Goal: Information Seeking & Learning: Check status

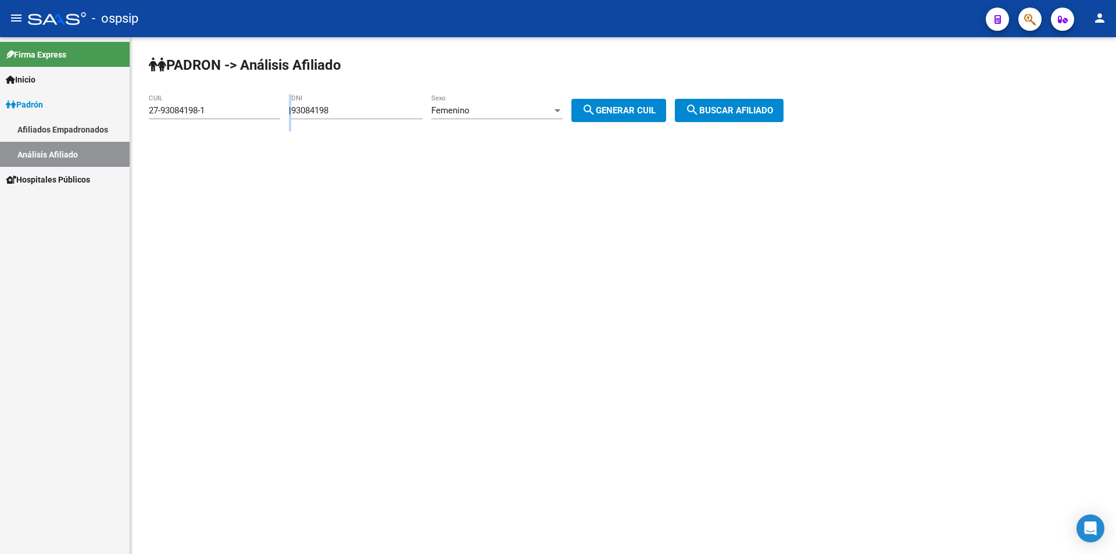
drag, startPoint x: 356, startPoint y: 105, endPoint x: 210, endPoint y: 133, distance: 147.9
click at [219, 116] on app-analisis-afiliado "PADRON -> Análisis Afiliado 27-93084198-1 CUIL | 93084198 DNI Femenino Sexo sea…" at bounding box center [470, 110] width 643 height 10
click at [406, 114] on input "93084198" at bounding box center [356, 110] width 131 height 10
drag, startPoint x: 368, startPoint y: 113, endPoint x: 248, endPoint y: 121, distance: 120.6
click at [249, 116] on app-analisis-afiliado "PADRON -> Análisis Afiliado 27-93084198-1 CUIL | 93084198 DNI Femenino Sexo sea…" at bounding box center [470, 110] width 643 height 10
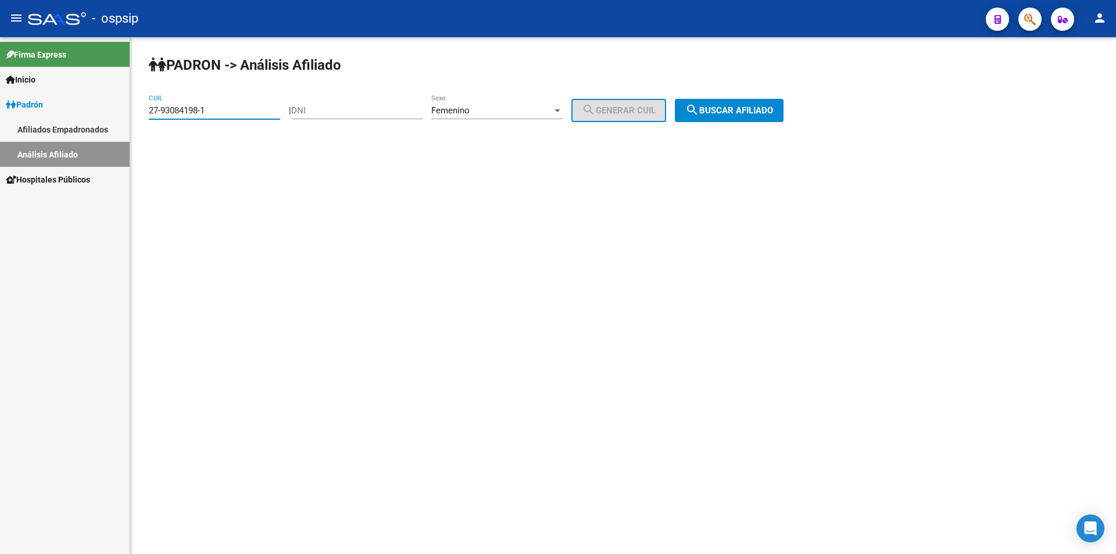
drag, startPoint x: 230, startPoint y: 109, endPoint x: 107, endPoint y: 114, distance: 123.3
click at [107, 114] on mat-sidenav-container "Firma Express Inicio Calendario SSS Instructivos Contacto OS Padrón Afiliados E…" at bounding box center [558, 295] width 1116 height 517
click at [348, 104] on div "DNI" at bounding box center [356, 106] width 131 height 25
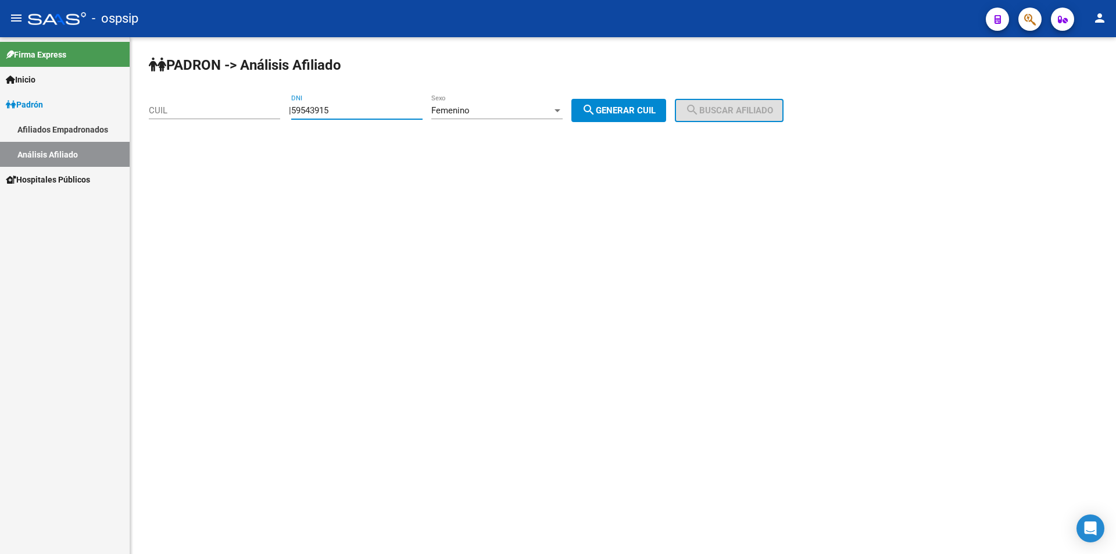
type input "59543915"
click at [610, 111] on span "search Generar CUIL" at bounding box center [619, 110] width 74 height 10
type input "27-59543915-4"
click at [714, 112] on span "search Buscar afiliado" at bounding box center [729, 110] width 88 height 10
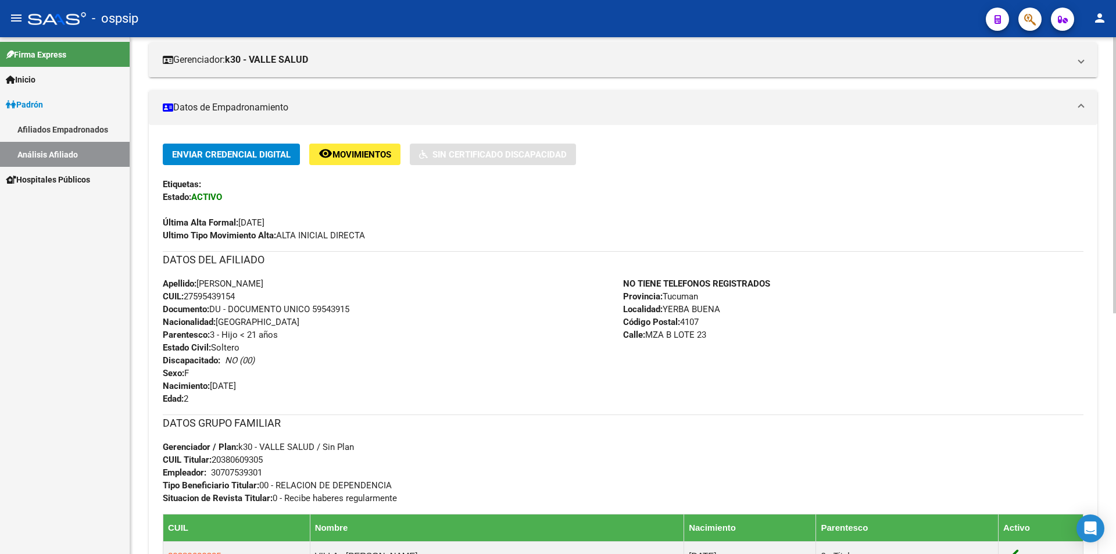
scroll to position [174, 0]
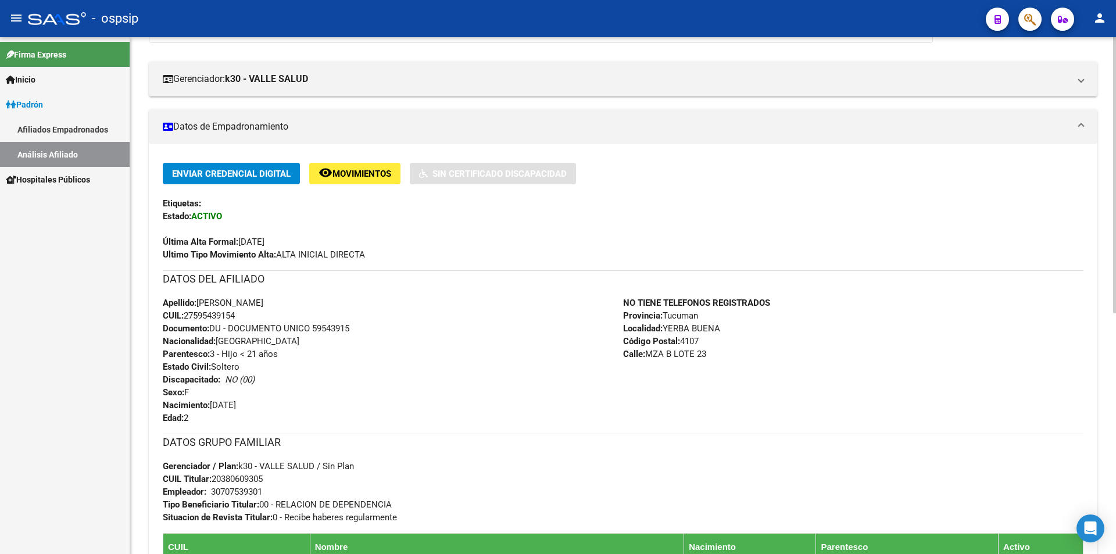
click at [393, 311] on div "Apellido: [PERSON_NAME] CUIL: 27595439154 Documento: DU - DOCUMENTO UNICO 59543…" at bounding box center [393, 360] width 460 height 128
drag, startPoint x: 163, startPoint y: 300, endPoint x: 383, endPoint y: 391, distance: 237.4
click at [346, 421] on div "Apellido: [PERSON_NAME] CUIL: 27595439154 Documento: DU - DOCUMENTO UNICO 59543…" at bounding box center [393, 360] width 460 height 128
click at [391, 386] on div "Apellido: [PERSON_NAME] CUIL: 27595439154 Documento: DU - DOCUMENTO UNICO 59543…" at bounding box center [393, 360] width 460 height 128
drag, startPoint x: 163, startPoint y: 305, endPoint x: 755, endPoint y: 417, distance: 602.9
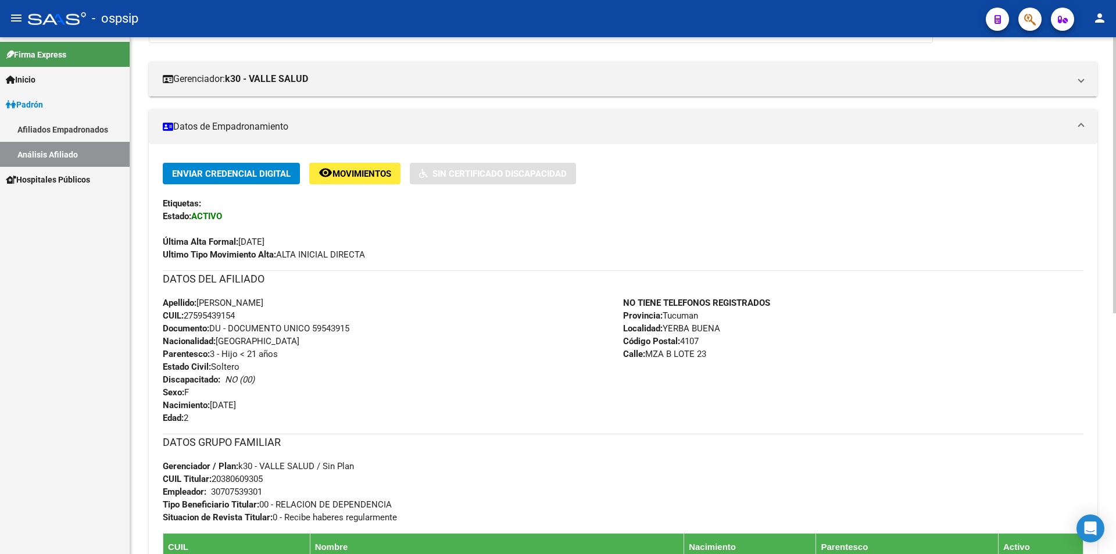
click at [755, 417] on div "DATOS DEL AFILIADO Apellido: [PERSON_NAME] CUIL: 27595439154 Documento: DU - DO…" at bounding box center [623, 347] width 921 height 154
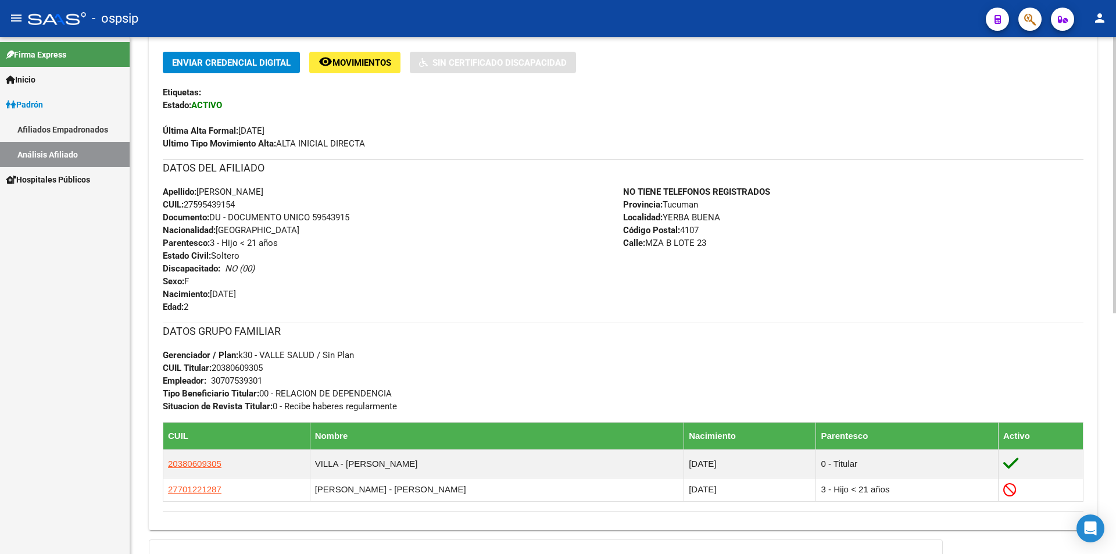
scroll to position [291, 0]
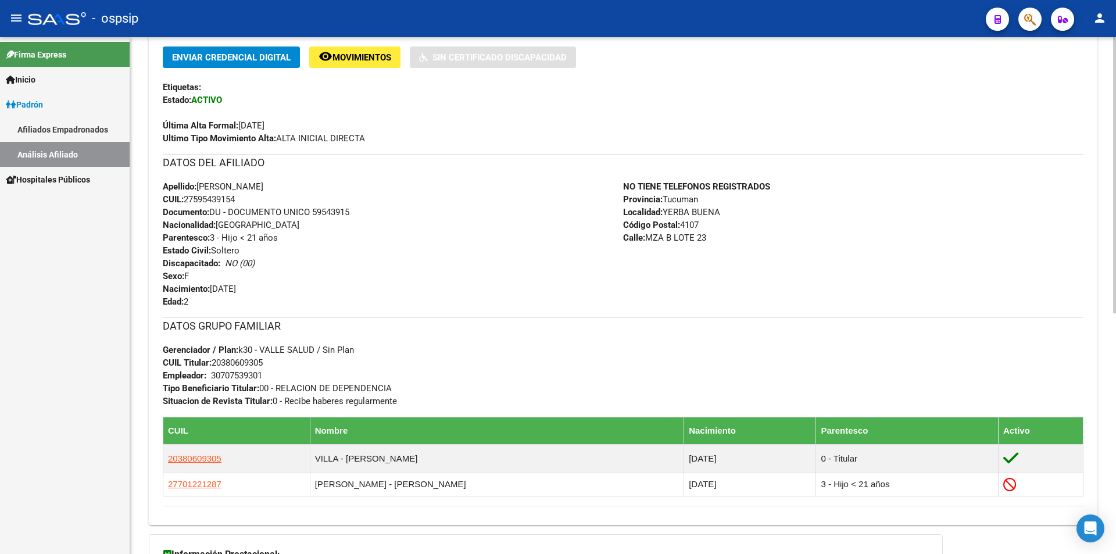
drag, startPoint x: 416, startPoint y: 391, endPoint x: 197, endPoint y: 318, distance: 230.7
click at [194, 320] on div "DATOS GRUPO FAMILIAR Gerenciador / Plan: k30 - [PERSON_NAME] / Sin Plan CUIL Ti…" at bounding box center [623, 362] width 921 height 90
click at [443, 343] on div "DATOS GRUPO FAMILIAR Gerenciador / Plan: k30 - [PERSON_NAME] / Sin Plan CUIL Ti…" at bounding box center [623, 362] width 921 height 90
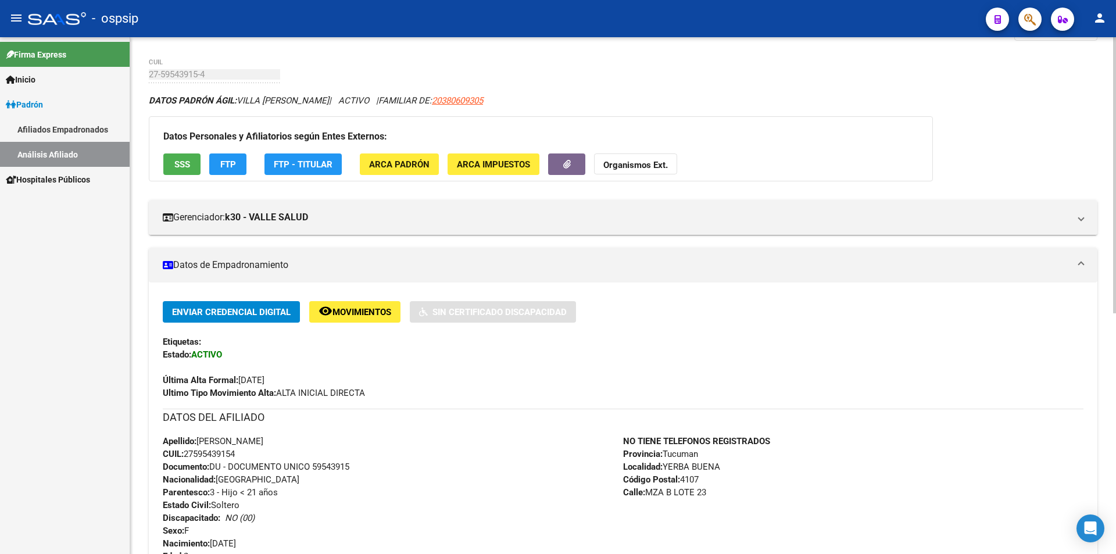
scroll to position [0, 0]
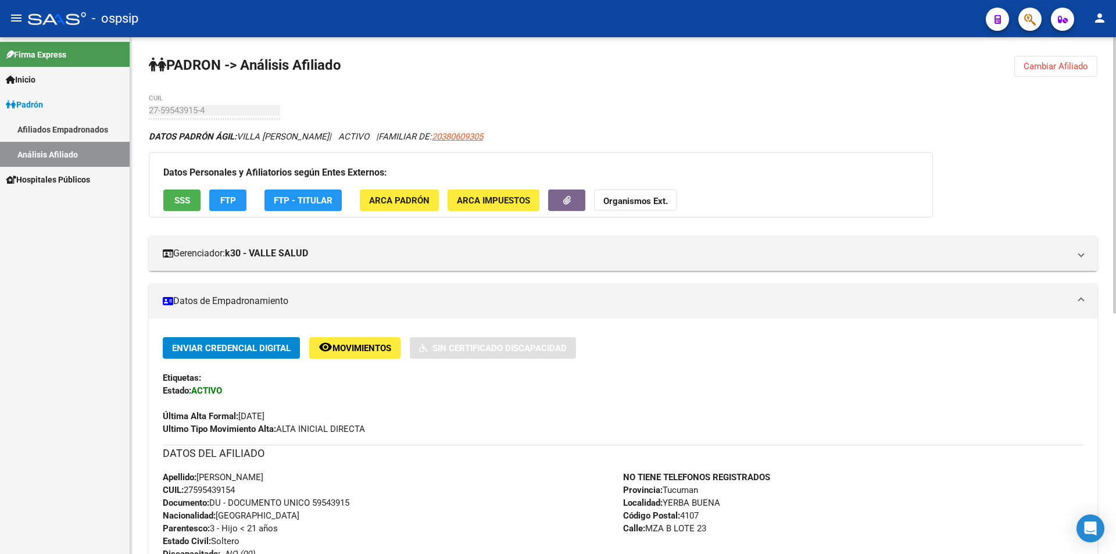
drag, startPoint x: 1078, startPoint y: 70, endPoint x: 957, endPoint y: 57, distance: 121.6
click at [1077, 69] on span "Cambiar Afiliado" at bounding box center [1055, 66] width 65 height 10
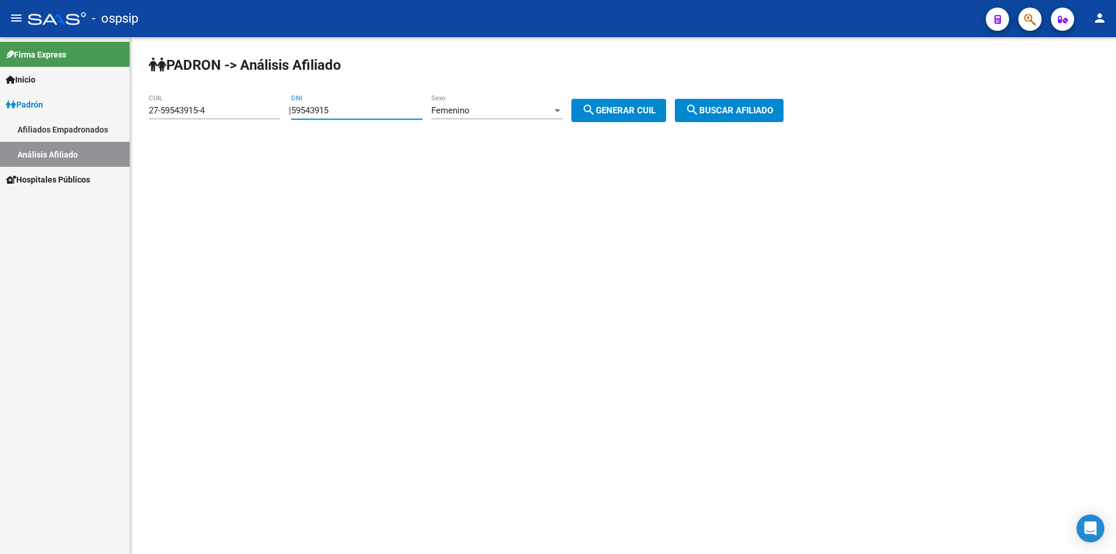
drag, startPoint x: 370, startPoint y: 111, endPoint x: 168, endPoint y: 114, distance: 202.3
click at [164, 116] on app-analisis-afiliado "PADRON -> Análisis Afiliado 27-59543915-4 CUIL | 59543915 DNI Femenino Sexo sea…" at bounding box center [470, 110] width 643 height 10
drag, startPoint x: 212, startPoint y: 108, endPoint x: 121, endPoint y: 102, distance: 90.8
click at [122, 103] on mat-sidenav-container "Firma Express Inicio Calendario SSS Instructivos Contacto OS Padrón Afiliados E…" at bounding box center [558, 295] width 1116 height 517
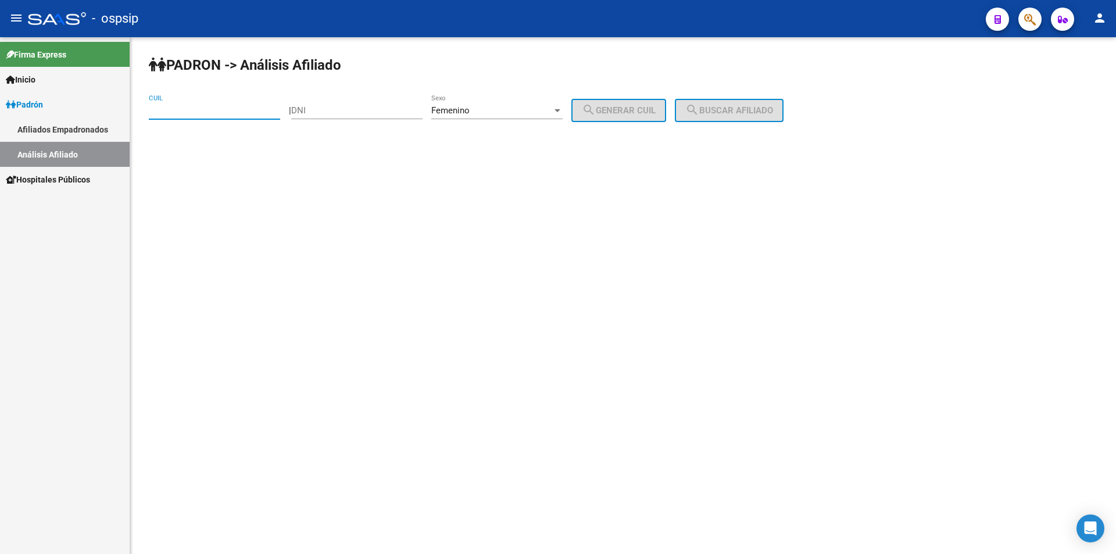
click at [321, 101] on div "DNI" at bounding box center [356, 106] width 131 height 25
type input "18156173"
click at [656, 111] on span "search Generar CUIL" at bounding box center [619, 110] width 74 height 10
type input "23-18156173-4"
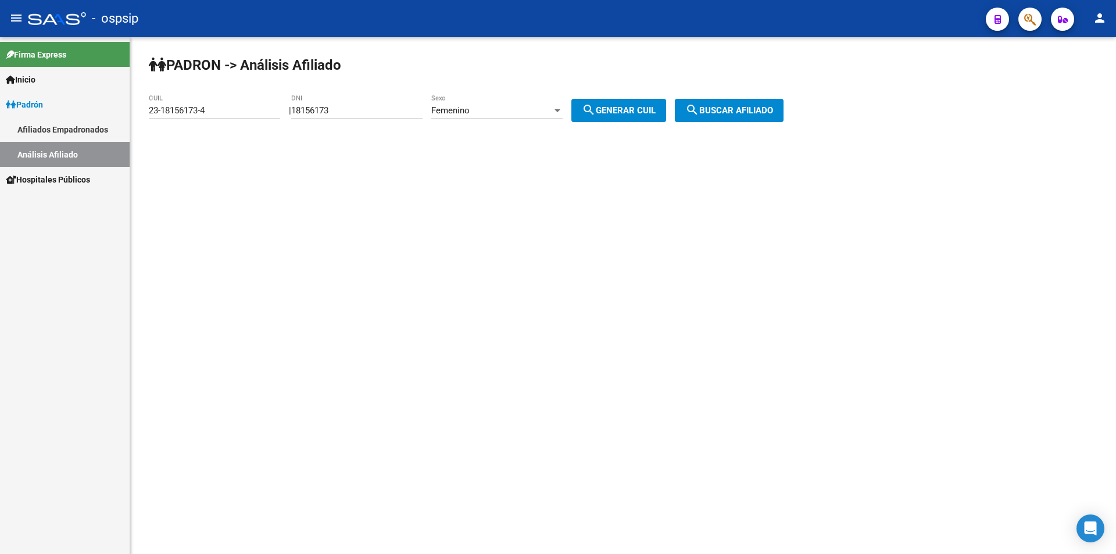
click at [739, 122] on div "PADRON -> Análisis Afiliado 23-18156173-4 CUIL | 18156173 DNI Femenino Sexo sea…" at bounding box center [623, 98] width 986 height 122
click at [739, 114] on span "search Buscar afiliado" at bounding box center [729, 110] width 88 height 10
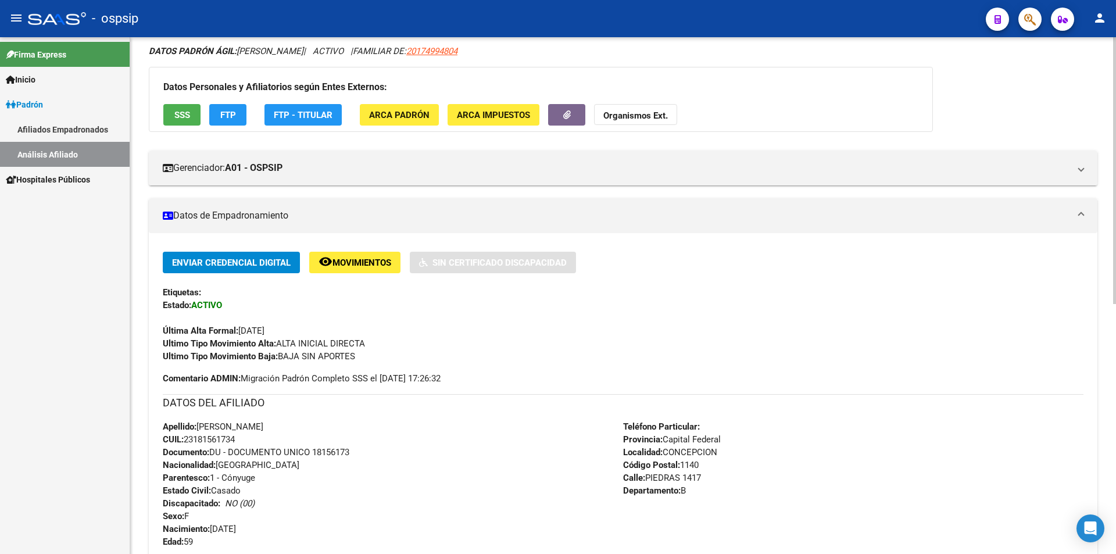
scroll to position [58, 0]
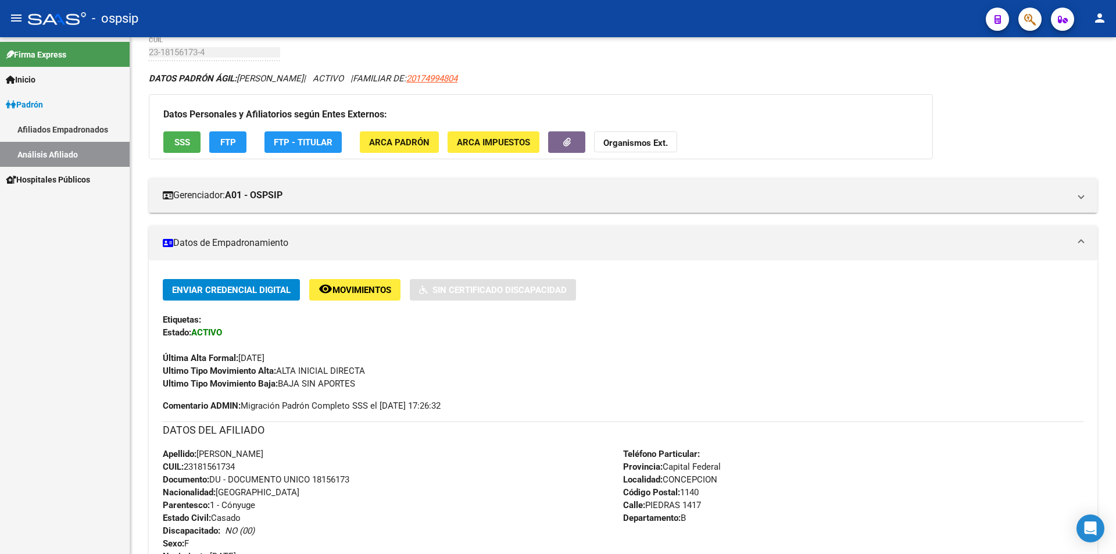
click at [38, 23] on div at bounding box center [57, 18] width 58 height 13
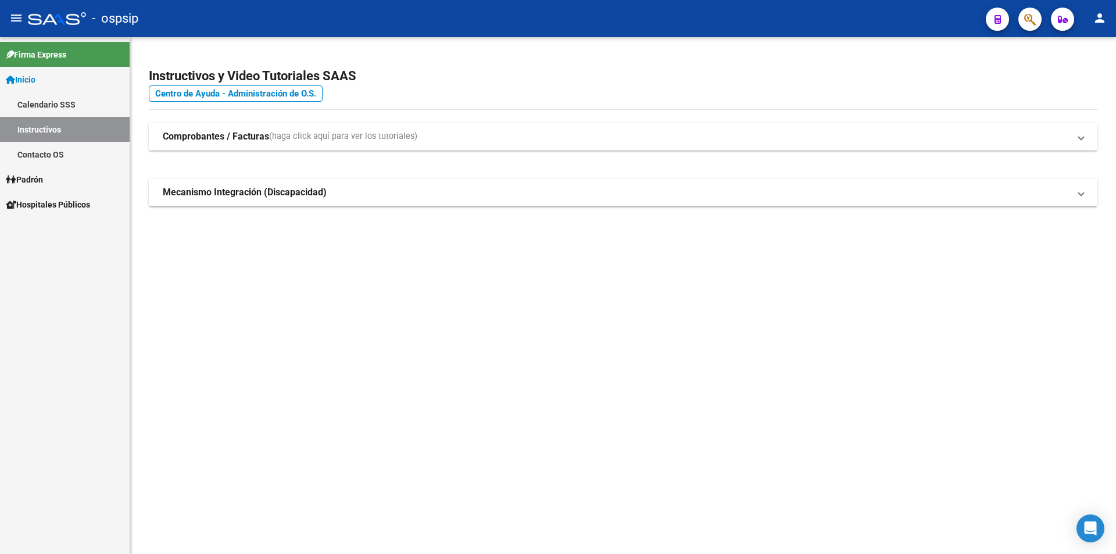
click at [43, 179] on span "Padrón" at bounding box center [24, 179] width 37 height 13
click at [192, 137] on strong "Comprobantes / Facturas" at bounding box center [216, 136] width 106 height 13
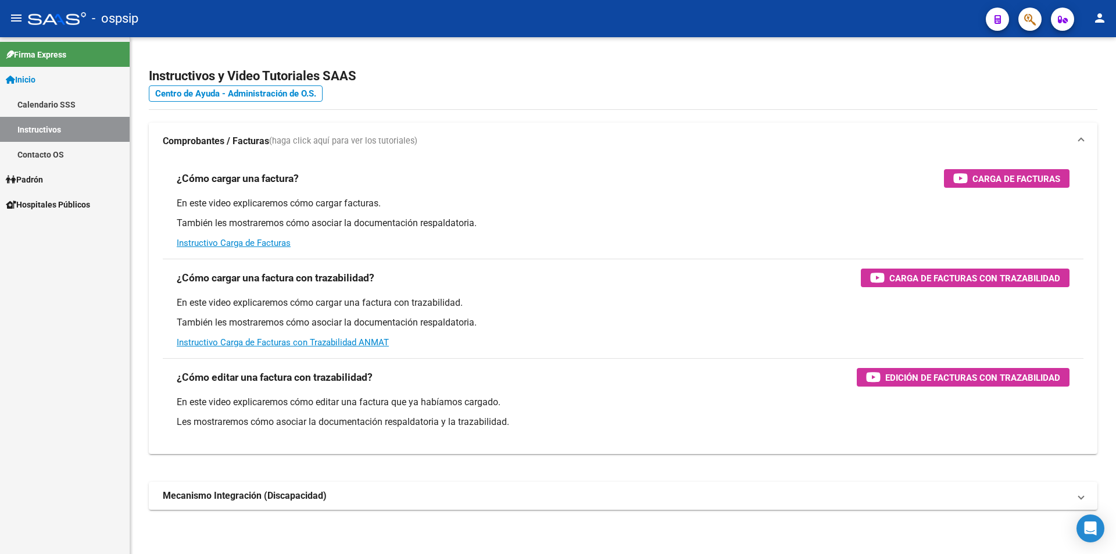
click at [51, 174] on link "Padrón" at bounding box center [65, 179] width 130 height 25
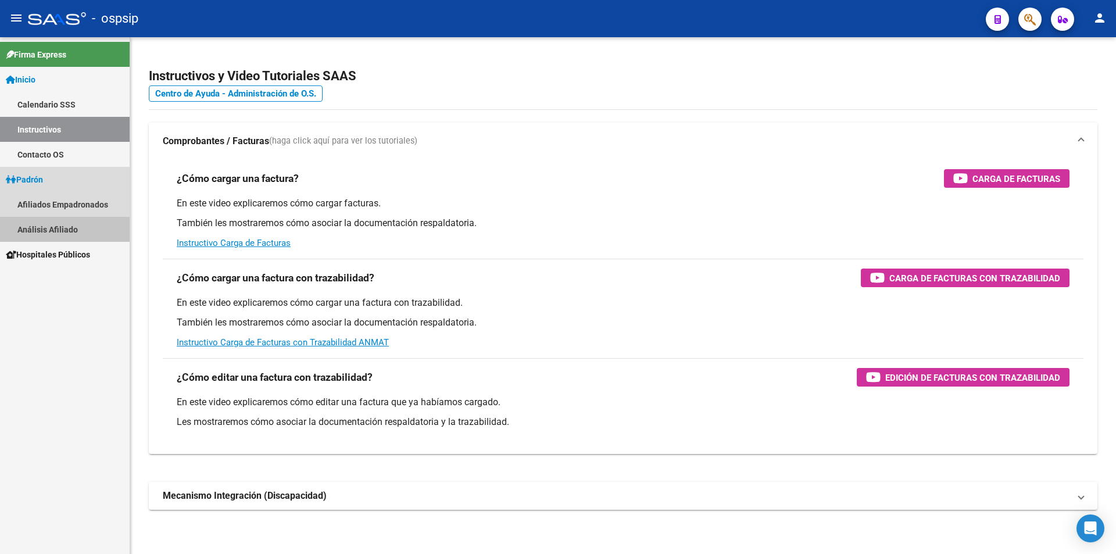
click at [69, 227] on link "Análisis Afiliado" at bounding box center [65, 229] width 130 height 25
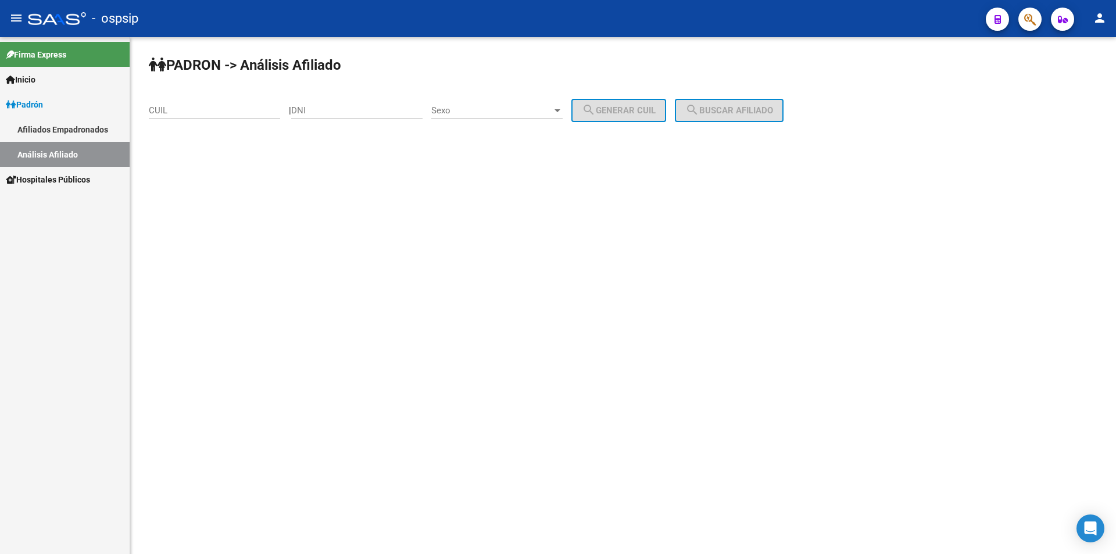
click at [363, 105] on input "DNI" at bounding box center [356, 110] width 131 height 10
click at [461, 103] on div "Sexo Sexo" at bounding box center [496, 106] width 131 height 25
click at [391, 110] on div at bounding box center [558, 277] width 1116 height 554
click at [394, 108] on input "DNI" at bounding box center [356, 110] width 131 height 10
type input "21367526"
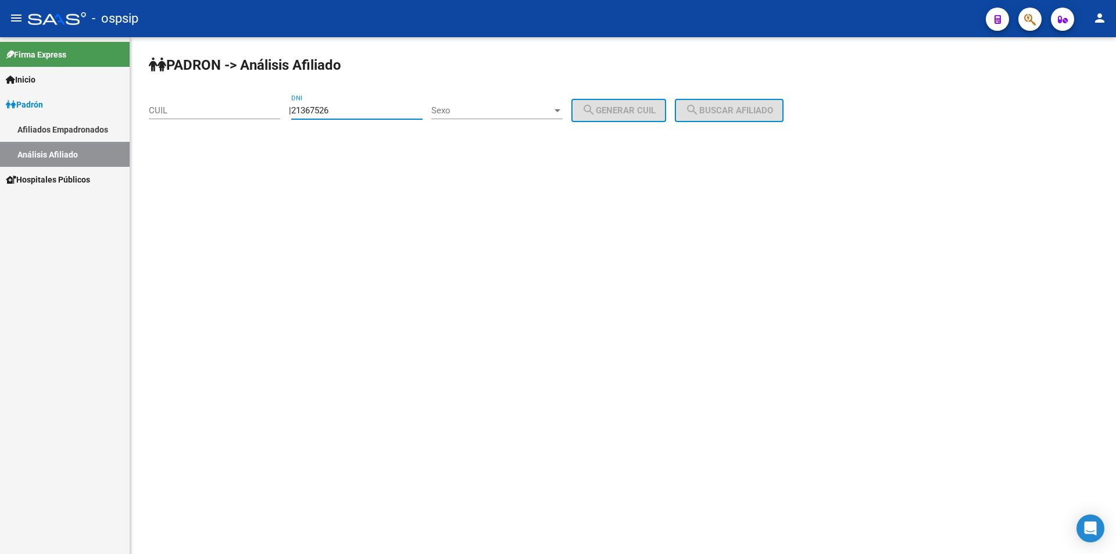
click at [550, 99] on div "Sexo Sexo" at bounding box center [496, 106] width 131 height 25
click at [491, 107] on span "Masculino" at bounding box center [509, 111] width 131 height 26
click at [638, 110] on span "search Generar CUIL" at bounding box center [619, 110] width 74 height 10
type input "20-21367526-6"
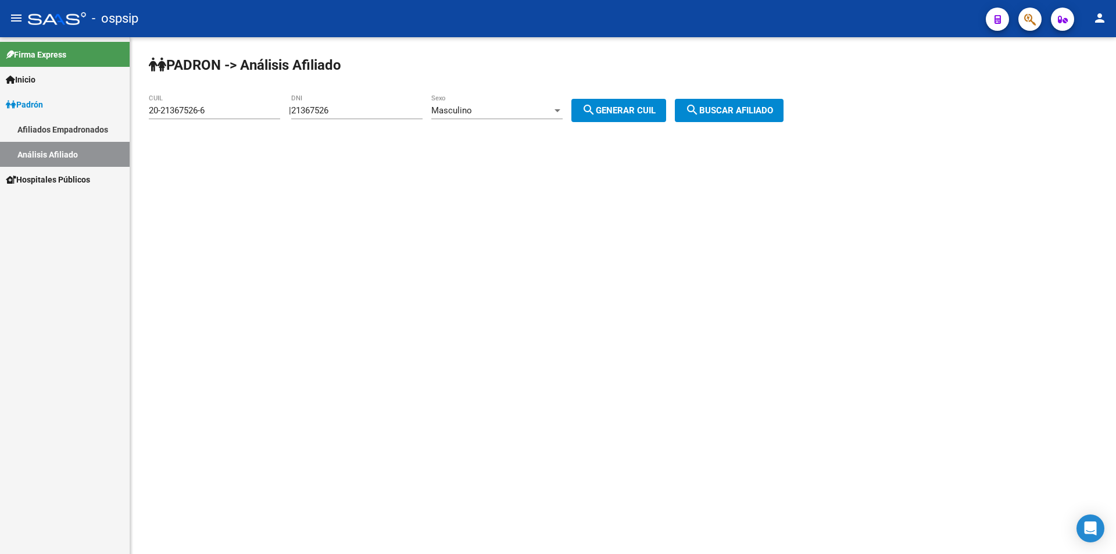
click at [718, 105] on button "search Buscar afiliado" at bounding box center [729, 110] width 109 height 23
